Goal: Task Accomplishment & Management: Manage account settings

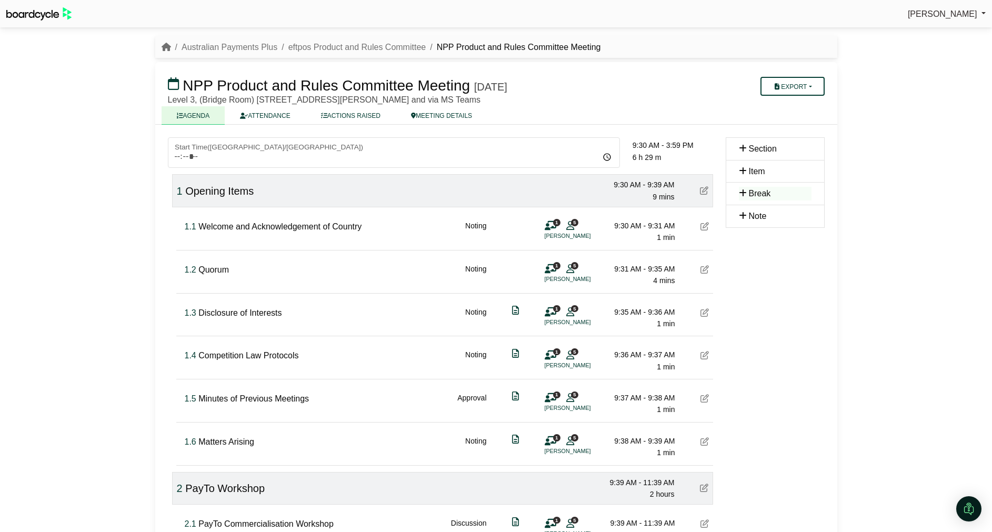
scroll to position [316, 0]
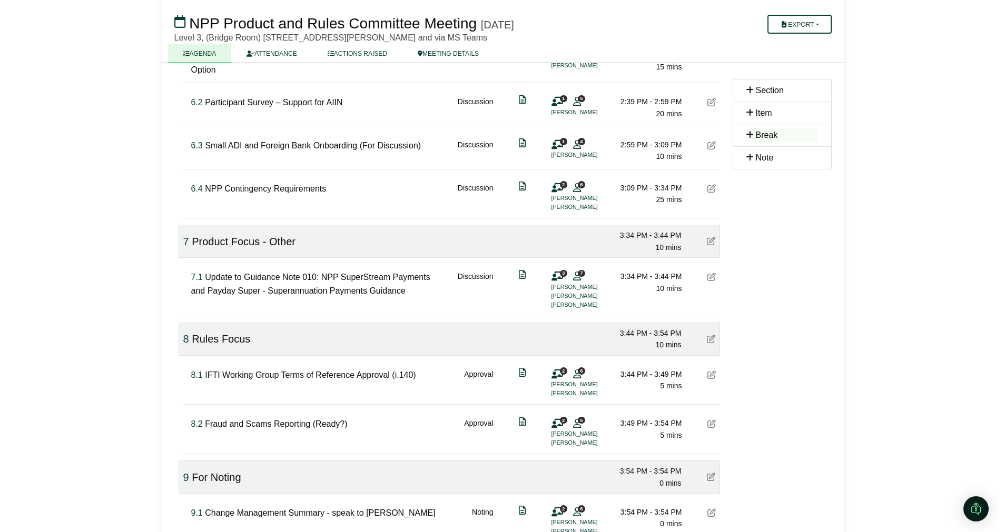
scroll to position [1185, 0]
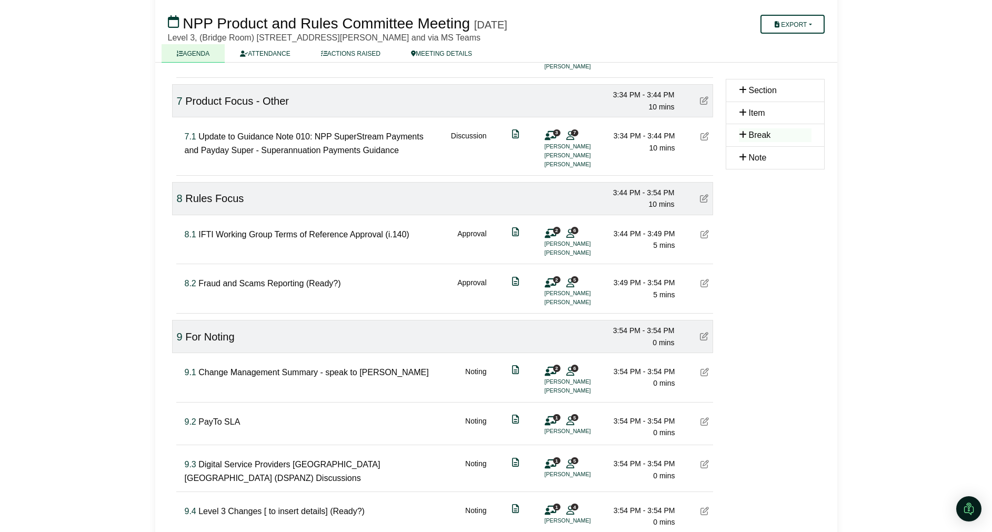
click at [705, 281] on icon at bounding box center [705, 283] width 8 height 8
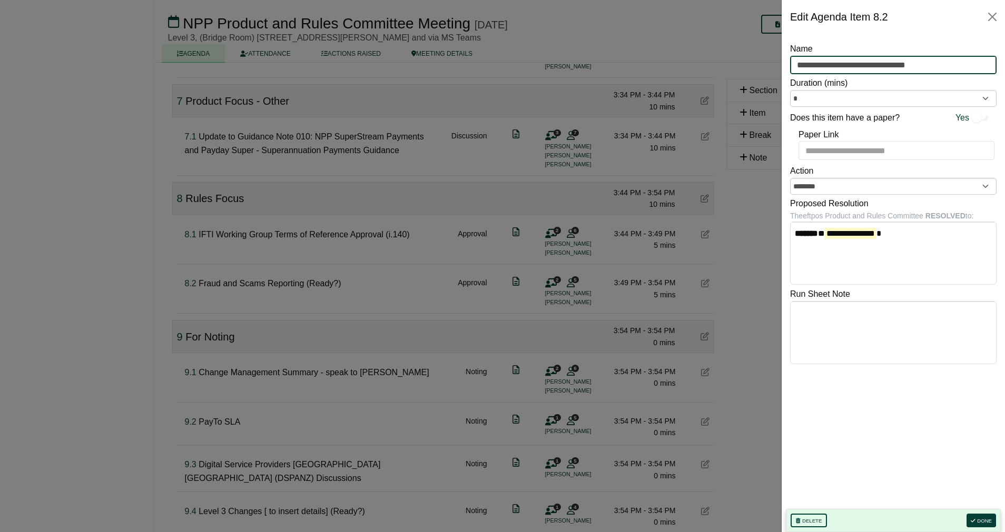
drag, startPoint x: 952, startPoint y: 62, endPoint x: 734, endPoint y: 53, distance: 218.7
paste input "**********"
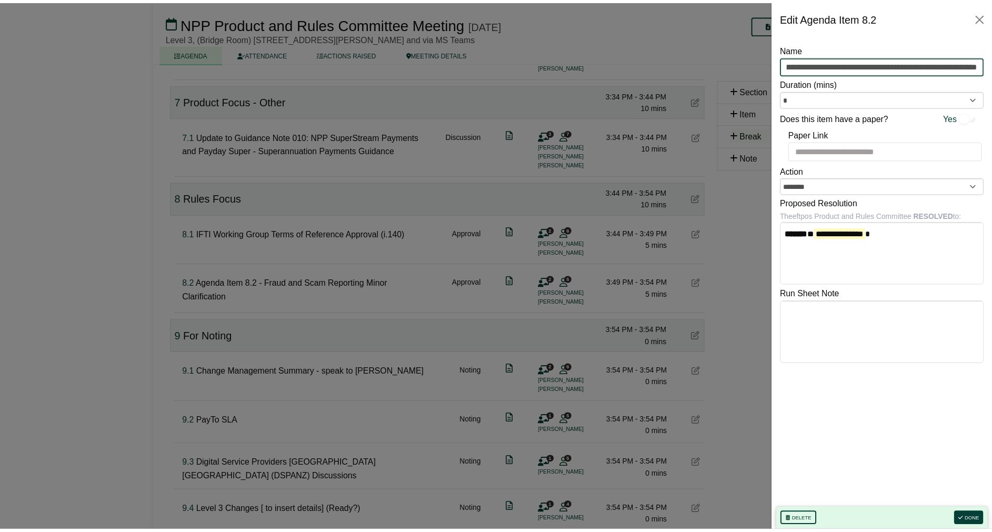
scroll to position [0, 0]
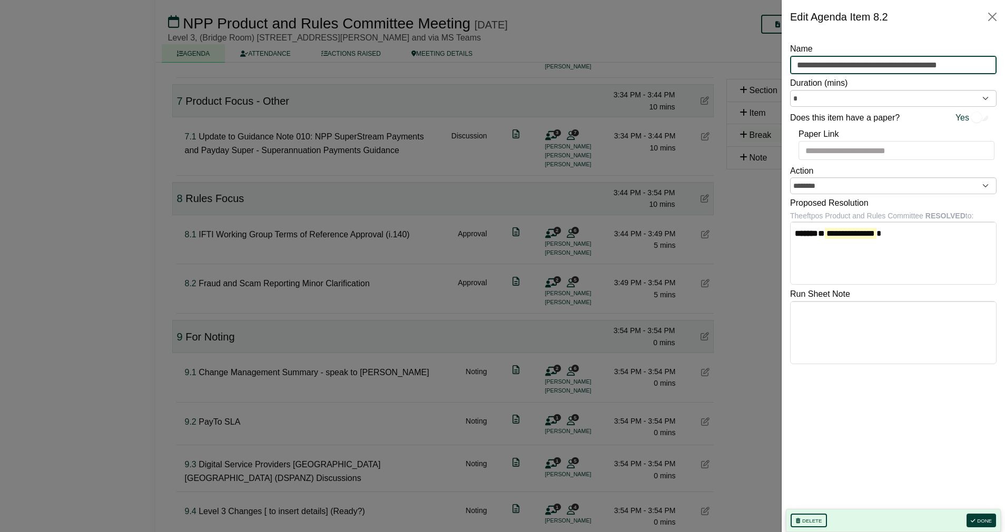
type input "**********"
click at [982, 513] on div "Delete Done" at bounding box center [893, 520] width 215 height 23
click at [988, 524] on button "Done" at bounding box center [980, 521] width 29 height 14
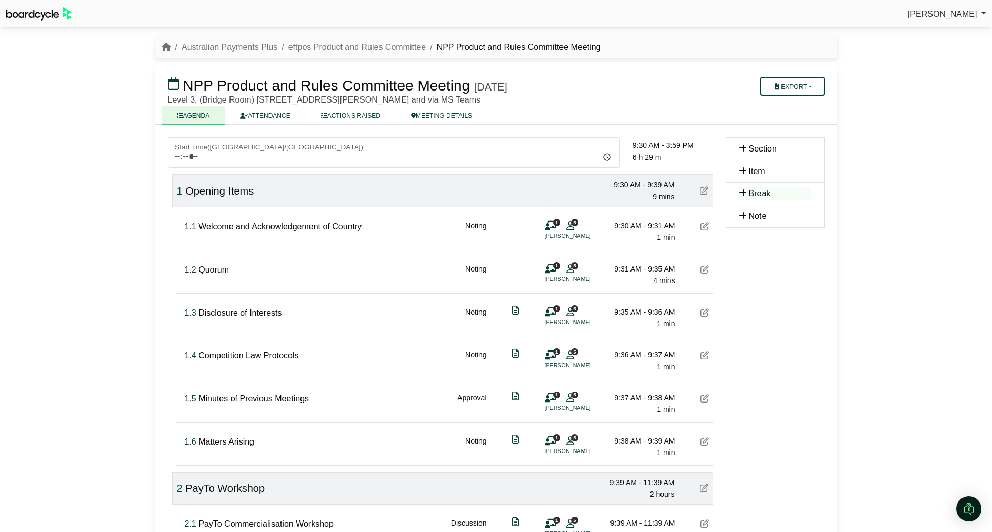
scroll to position [1185, 0]
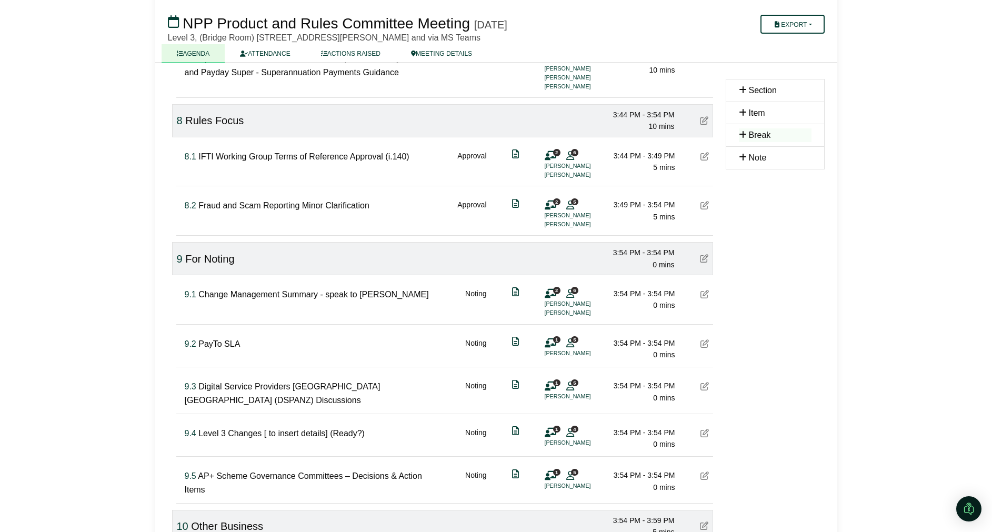
scroll to position [1294, 0]
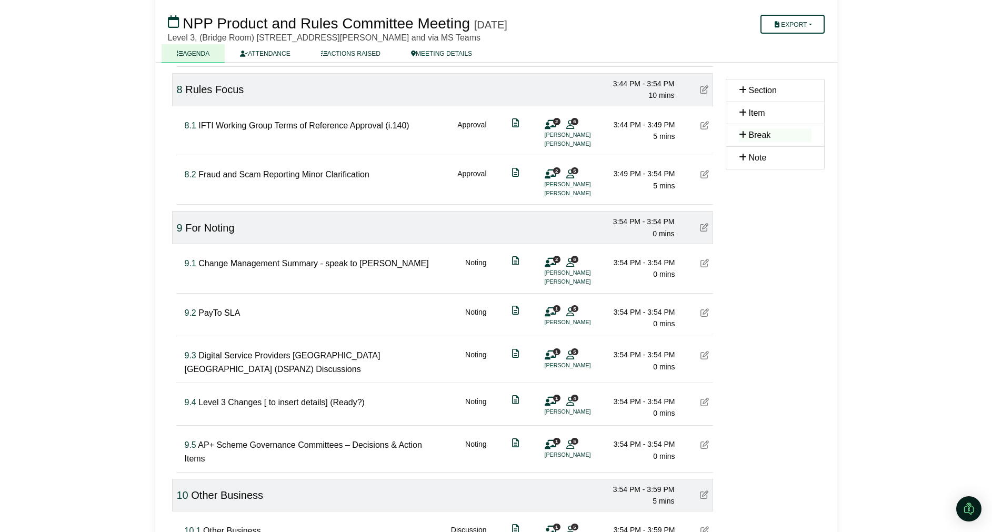
click at [225, 259] on span "Change Management Summary - speak to [PERSON_NAME]" at bounding box center [313, 263] width 231 height 9
click at [221, 259] on span "Change Management Summary - speak to [PERSON_NAME]" at bounding box center [313, 263] width 231 height 9
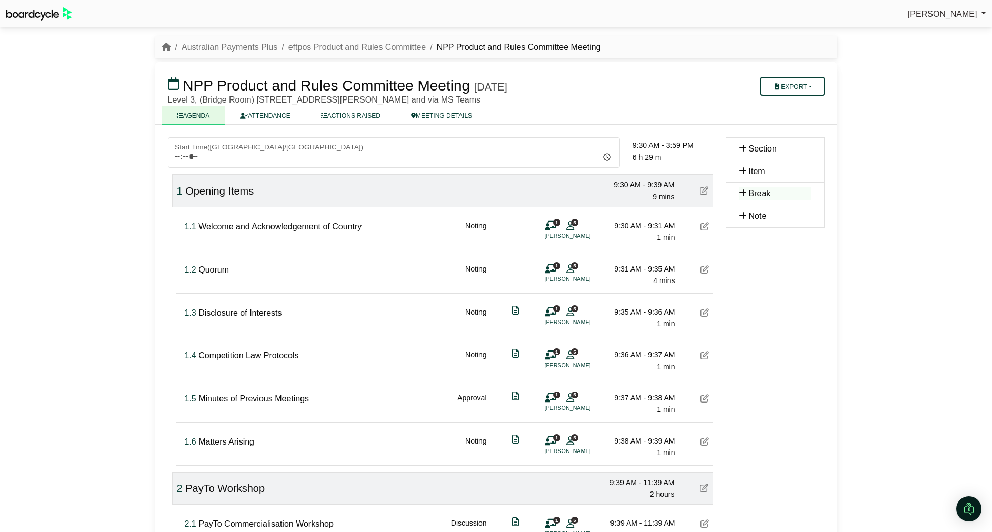
scroll to position [1294, 0]
